Goal: Information Seeking & Learning: Understand process/instructions

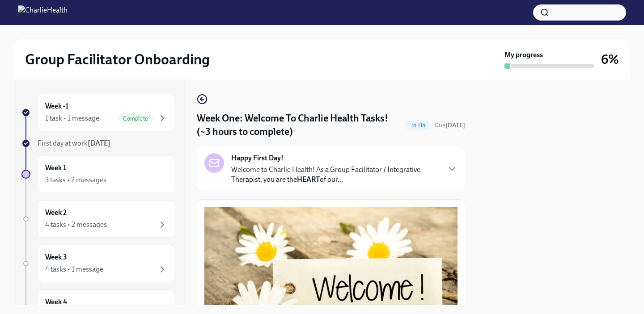
scroll to position [1185, 0]
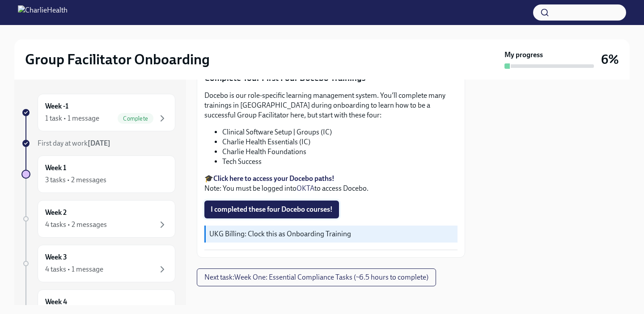
click at [309, 205] on span "I completed these four Docebo courses!" at bounding box center [272, 209] width 122 height 9
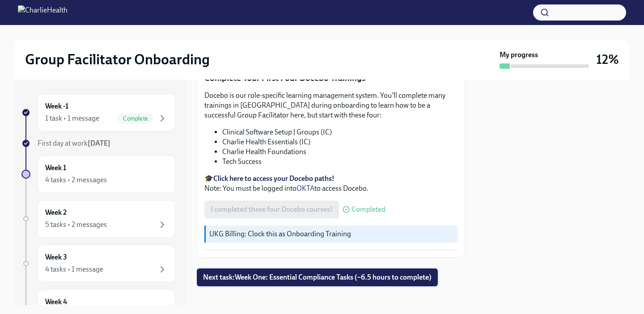
click at [333, 273] on span "Next task : Week One: Essential Compliance Tasks (~6.5 hours to complete)" at bounding box center [317, 277] width 228 height 9
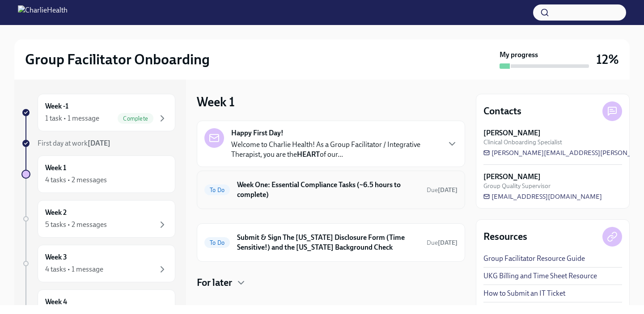
click at [334, 193] on h6 "Week One: Essential Compliance Tasks (~6.5 hours to complete)" at bounding box center [328, 190] width 182 height 20
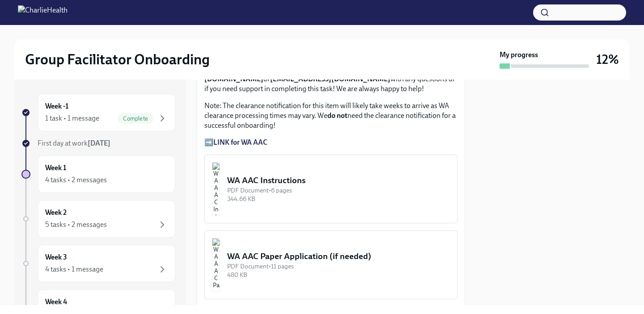
scroll to position [759, 0]
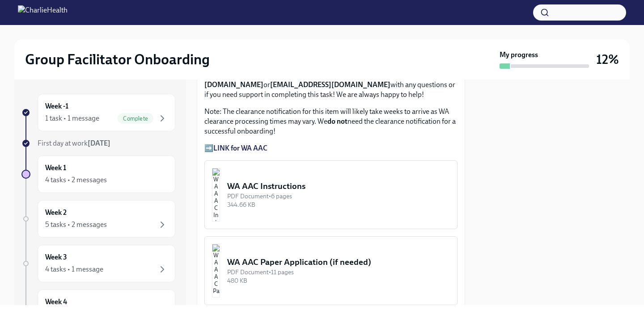
click at [307, 186] on div "WA AAC Instructions" at bounding box center [338, 187] width 223 height 12
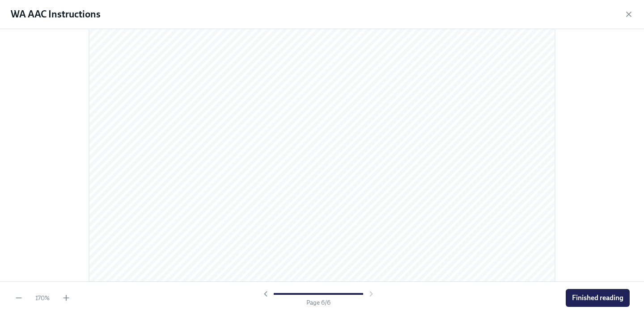
scroll to position [3229, 0]
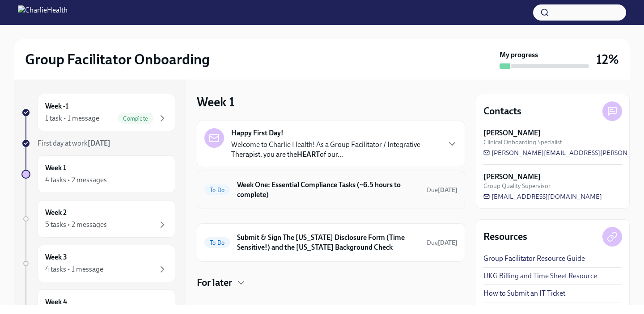
click at [302, 205] on div "To Do Week One: Essential Compliance Tasks (~6.5 hours to complete) Due in 5 da…" at bounding box center [331, 190] width 268 height 38
click at [300, 189] on h6 "Week One: Essential Compliance Tasks (~6.5 hours to complete)" at bounding box center [328, 190] width 182 height 20
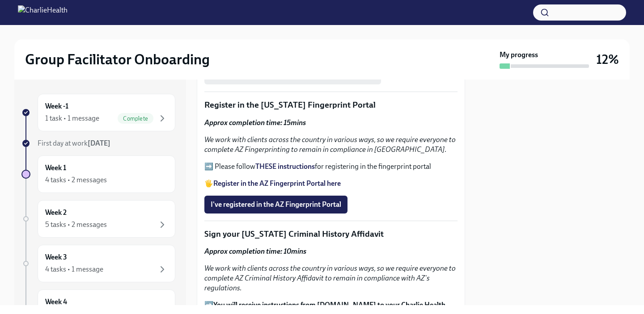
scroll to position [1030, 0]
click at [295, 169] on strong "THESE instructions" at bounding box center [284, 166] width 59 height 8
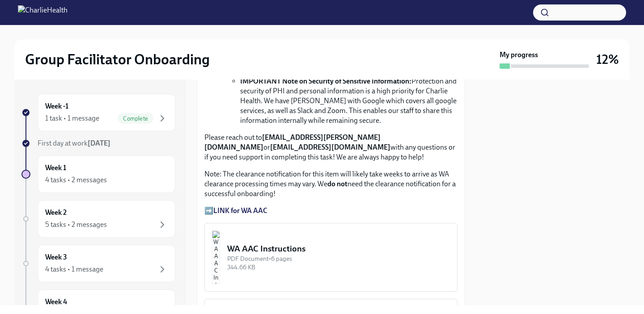
scroll to position [715, 0]
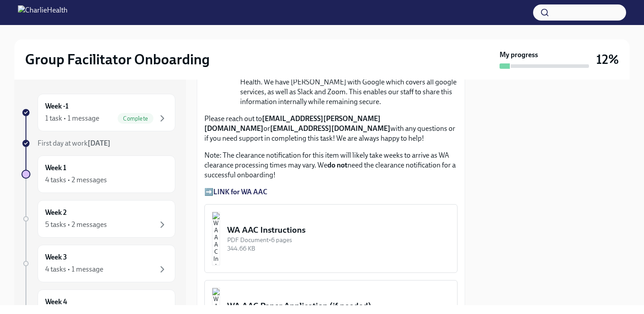
click at [324, 225] on div "WA AAC Instructions" at bounding box center [338, 230] width 223 height 12
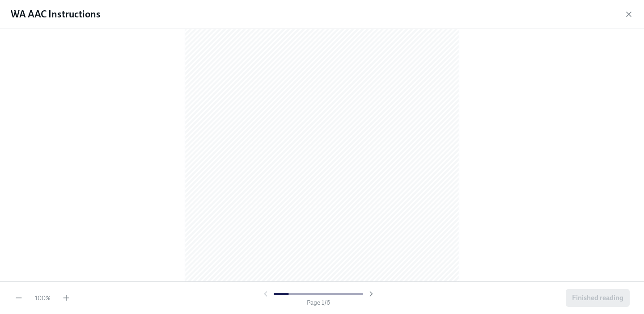
scroll to position [46, 0]
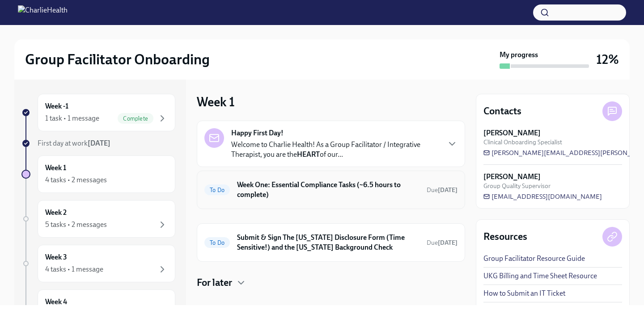
click at [348, 196] on h6 "Week One: Essential Compliance Tasks (~6.5 hours to complete)" at bounding box center [328, 190] width 182 height 20
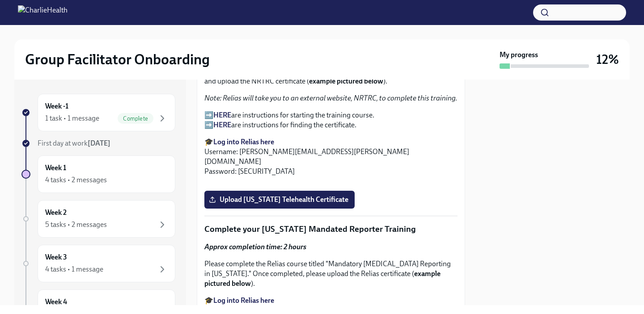
scroll to position [1378, 0]
click at [221, 115] on strong "HERE" at bounding box center [222, 115] width 18 height 8
